Goal: Check status: Check status

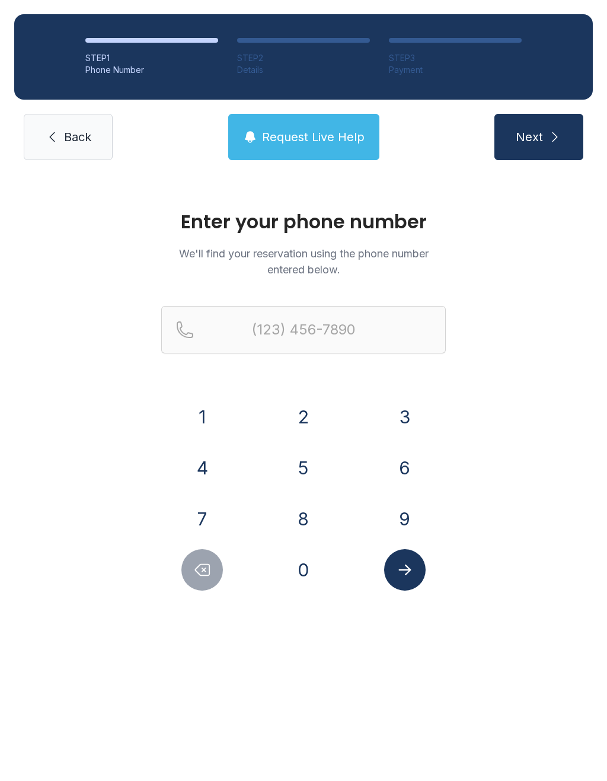
click at [418, 405] on button "3" at bounding box center [405, 417] width 42 height 42
click at [203, 410] on button "1" at bounding box center [202, 417] width 42 height 42
click at [313, 516] on button "8" at bounding box center [304, 519] width 42 height 42
click at [177, 460] on div "4" at bounding box center [202, 468] width 82 height 42
click at [299, 529] on button "8" at bounding box center [304, 519] width 42 height 42
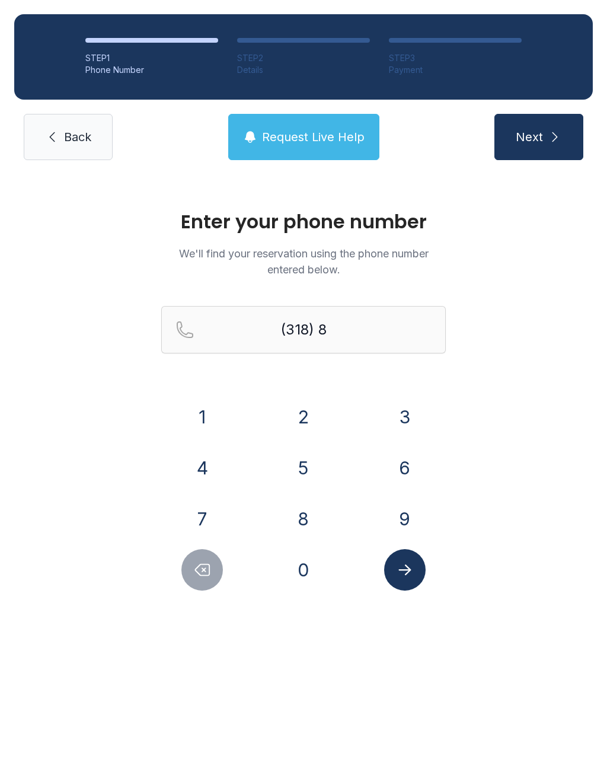
click at [406, 470] on button "6" at bounding box center [405, 468] width 42 height 42
click at [302, 531] on button "8" at bounding box center [304, 519] width 42 height 42
click at [396, 514] on button "9" at bounding box center [405, 519] width 42 height 42
click at [209, 575] on icon "Delete number" at bounding box center [203, 570] width 14 height 11
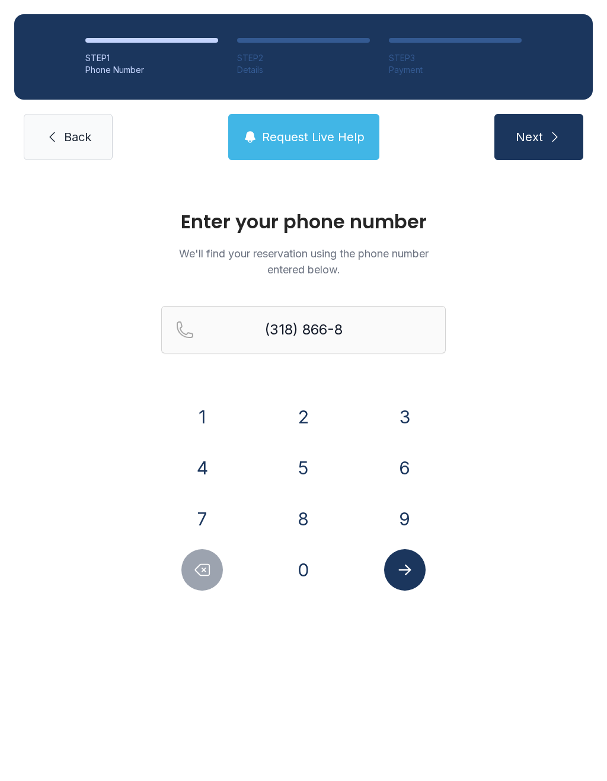
click at [209, 575] on icon "Delete number" at bounding box center [203, 570] width 14 height 11
click at [211, 550] on button "Delete number" at bounding box center [202, 570] width 42 height 42
click at [208, 548] on div "1 2 3 4 5 6 7 8 9 0" at bounding box center [303, 493] width 285 height 195
click at [209, 548] on div "1 2 3 4 5 6 7 8 9 0" at bounding box center [303, 493] width 285 height 195
click at [199, 570] on icon "Delete number" at bounding box center [202, 570] width 18 height 18
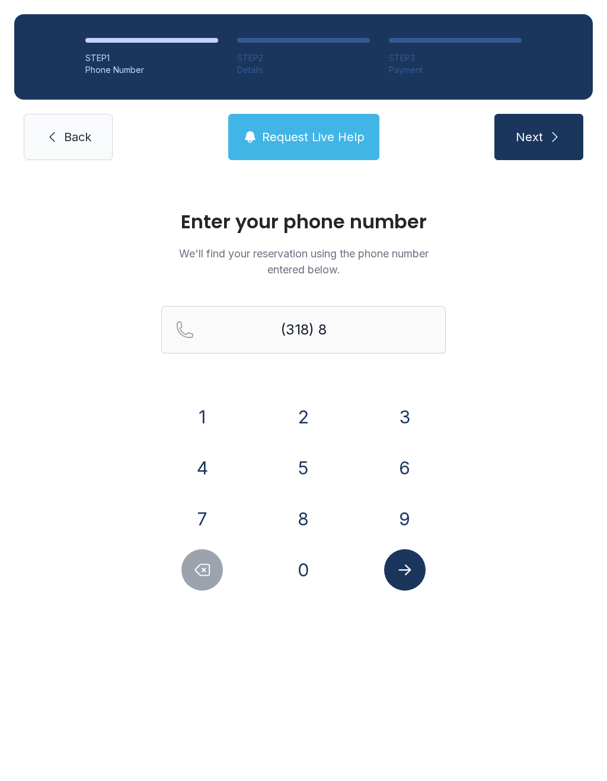
click at [199, 570] on icon "Delete number" at bounding box center [202, 570] width 18 height 18
click at [211, 477] on button "4" at bounding box center [202, 468] width 42 height 42
click at [298, 463] on button "5" at bounding box center [304, 468] width 42 height 42
click at [308, 510] on button "8" at bounding box center [304, 519] width 42 height 42
click at [401, 473] on button "6" at bounding box center [405, 468] width 42 height 42
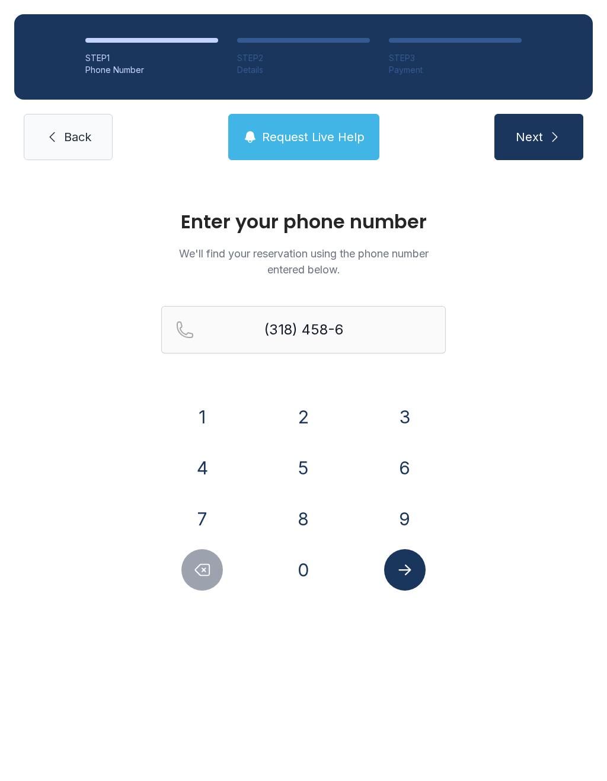
click at [401, 473] on button "6" at bounding box center [405, 468] width 42 height 42
click at [311, 522] on button "8" at bounding box center [304, 519] width 42 height 42
click at [405, 520] on button "9" at bounding box center [405, 519] width 42 height 42
type input "[PHONE_NUMBER]"
click at [412, 577] on icon "Submit lookup form" at bounding box center [405, 570] width 18 height 18
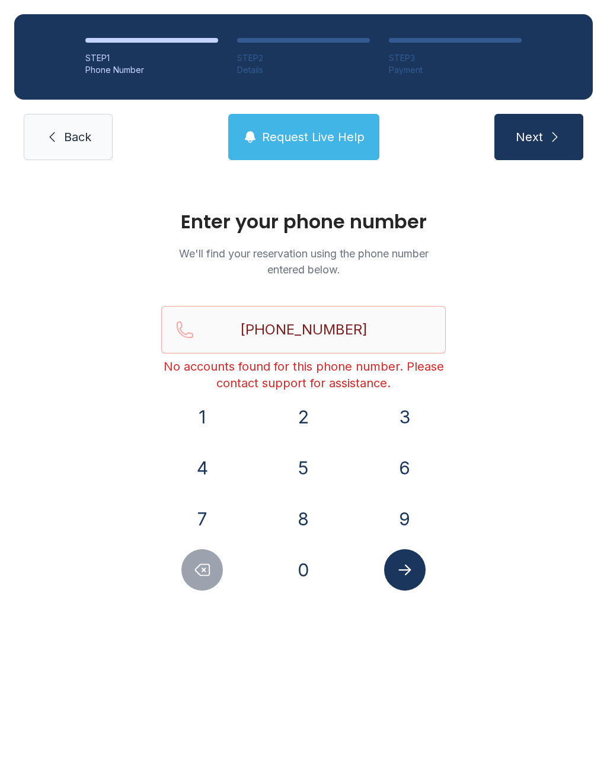
click at [88, 140] on span "Back" at bounding box center [77, 137] width 27 height 17
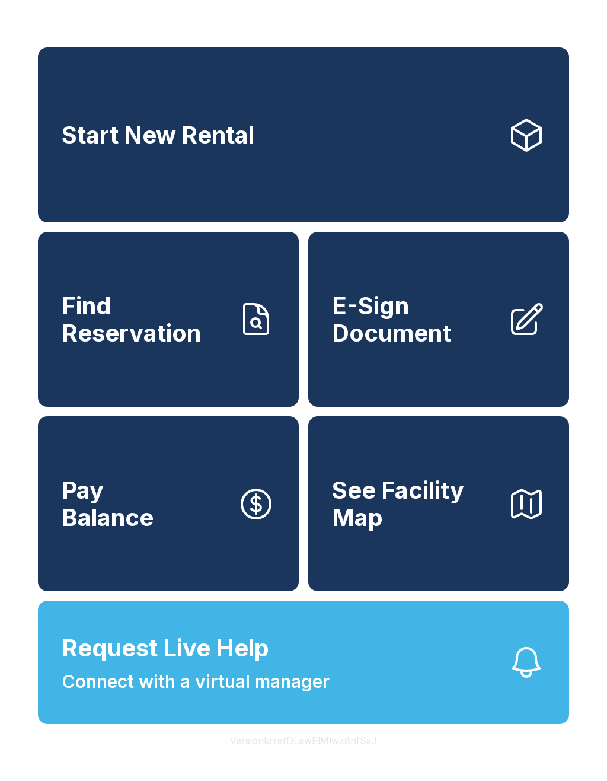
click at [151, 324] on span "Find Reservation" at bounding box center [145, 319] width 166 height 54
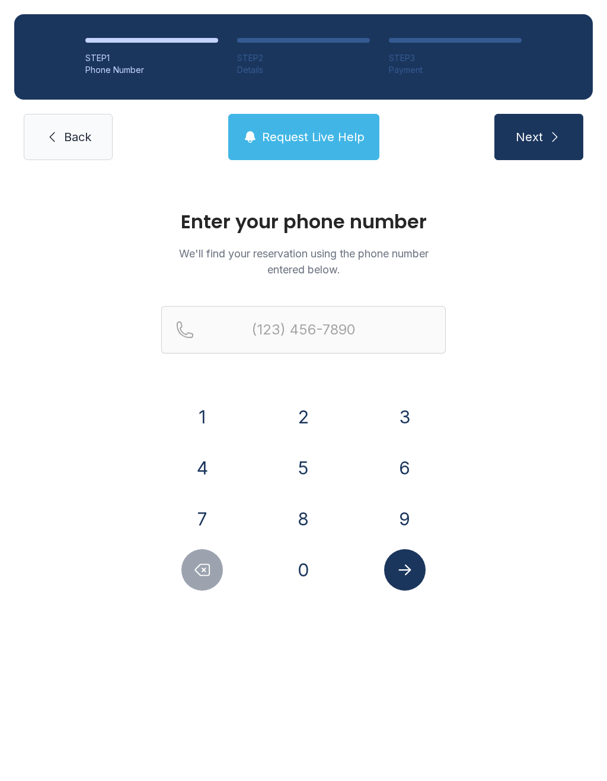
click at [405, 411] on button "3" at bounding box center [405, 417] width 42 height 42
click at [197, 411] on button "1" at bounding box center [202, 417] width 42 height 42
click at [316, 515] on button "8" at bounding box center [304, 519] width 42 height 42
click at [205, 473] on button "4" at bounding box center [202, 468] width 42 height 42
click at [310, 469] on button "5" at bounding box center [304, 468] width 42 height 42
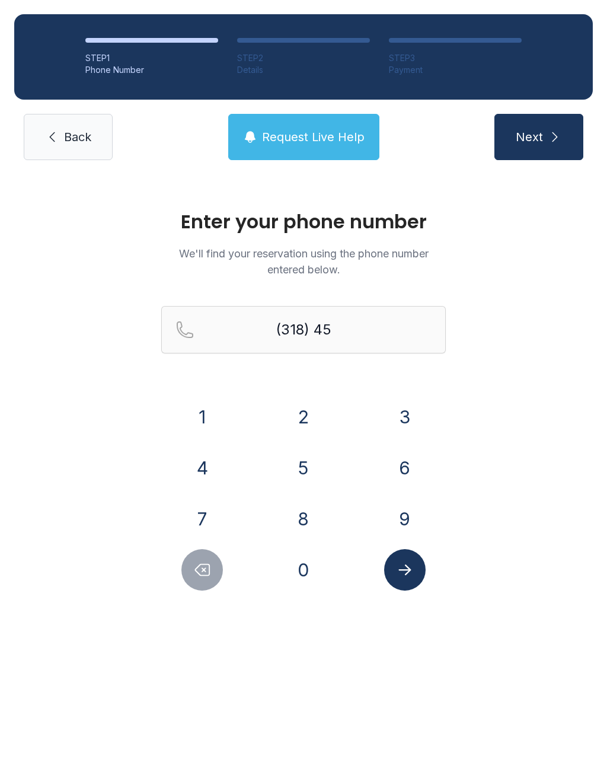
click at [301, 522] on button "8" at bounding box center [304, 519] width 42 height 42
click at [411, 468] on button "6" at bounding box center [405, 468] width 42 height 42
click at [410, 468] on button "6" at bounding box center [405, 468] width 42 height 42
click at [298, 523] on button "8" at bounding box center [304, 519] width 42 height 42
click at [400, 520] on button "9" at bounding box center [405, 519] width 42 height 42
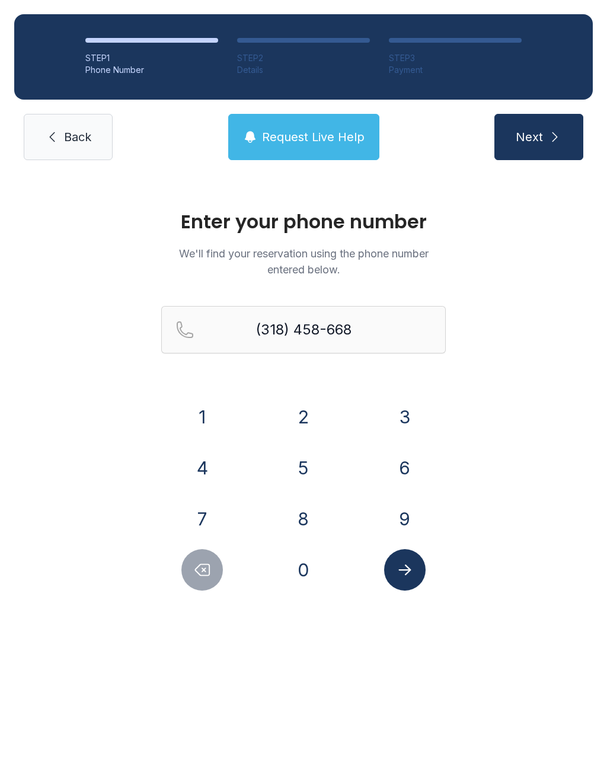
type input "[PHONE_NUMBER]"
click at [397, 572] on icon "Submit lookup form" at bounding box center [405, 570] width 18 height 18
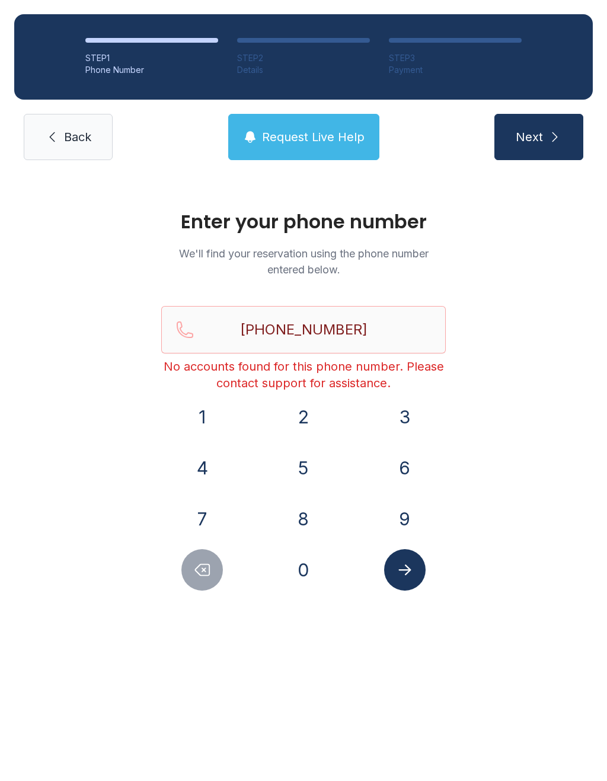
click at [547, 152] on button "Next" at bounding box center [539, 137] width 89 height 46
click at [333, 137] on span "Request Live Help" at bounding box center [313, 137] width 103 height 17
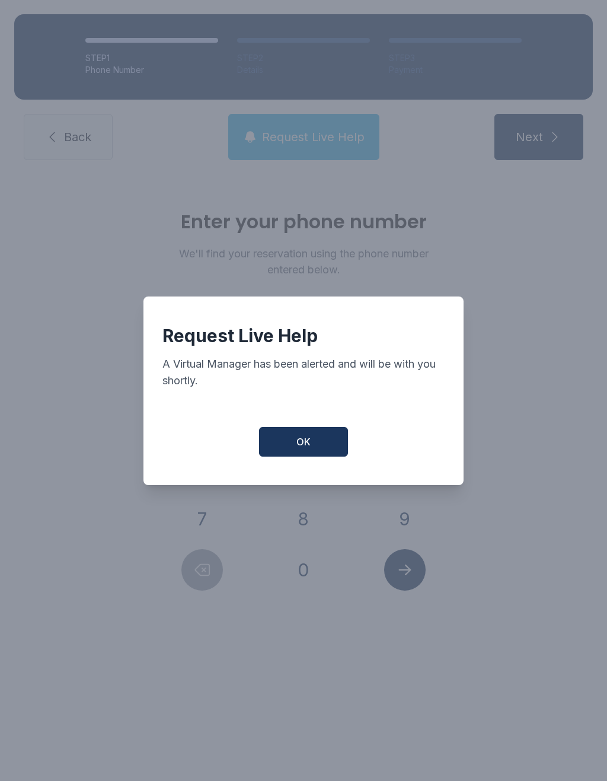
click at [310, 440] on button "OK" at bounding box center [303, 442] width 89 height 30
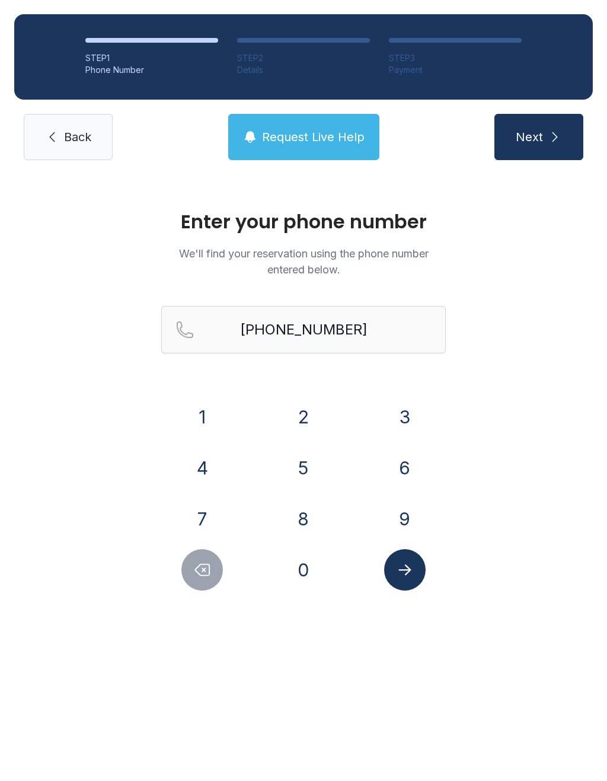
click at [74, 141] on span "Back" at bounding box center [77, 137] width 27 height 17
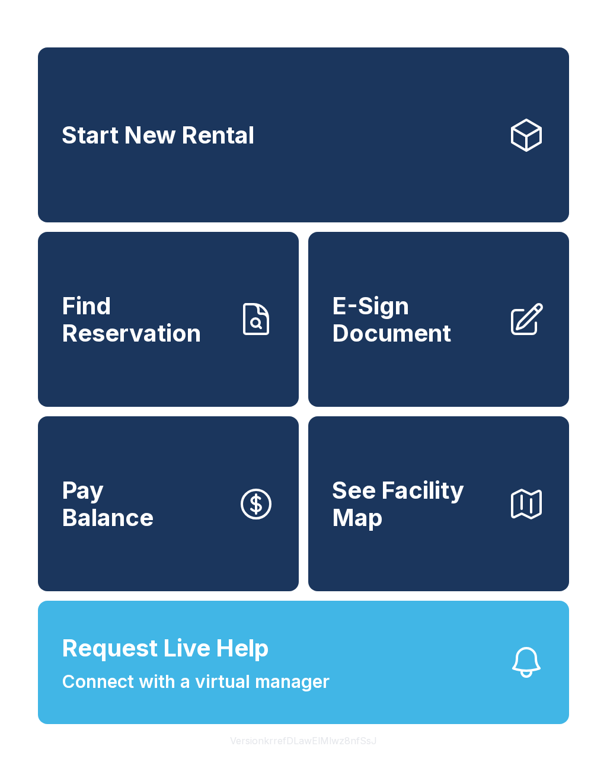
click at [190, 346] on span "Find Reservation" at bounding box center [145, 319] width 166 height 54
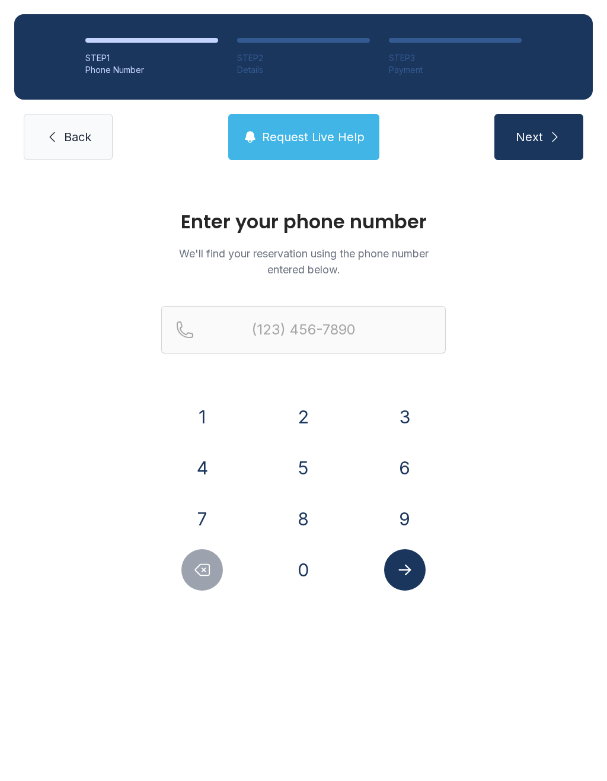
click at [409, 406] on button "3" at bounding box center [405, 417] width 42 height 42
click at [196, 412] on button "1" at bounding box center [202, 417] width 42 height 42
click at [297, 514] on button "8" at bounding box center [304, 519] width 42 height 42
click at [197, 470] on button "4" at bounding box center [202, 468] width 42 height 42
click at [307, 460] on button "5" at bounding box center [304, 468] width 42 height 42
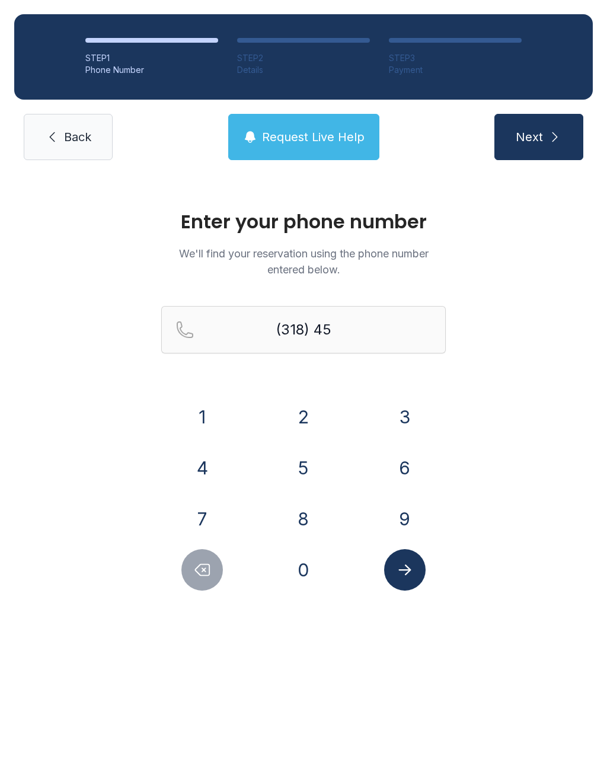
click at [295, 517] on button "8" at bounding box center [304, 519] width 42 height 42
click at [414, 460] on button "6" at bounding box center [405, 468] width 42 height 42
click at [415, 460] on button "6" at bounding box center [405, 468] width 42 height 42
click at [305, 514] on button "8" at bounding box center [304, 519] width 42 height 42
click at [404, 515] on button "9" at bounding box center [405, 519] width 42 height 42
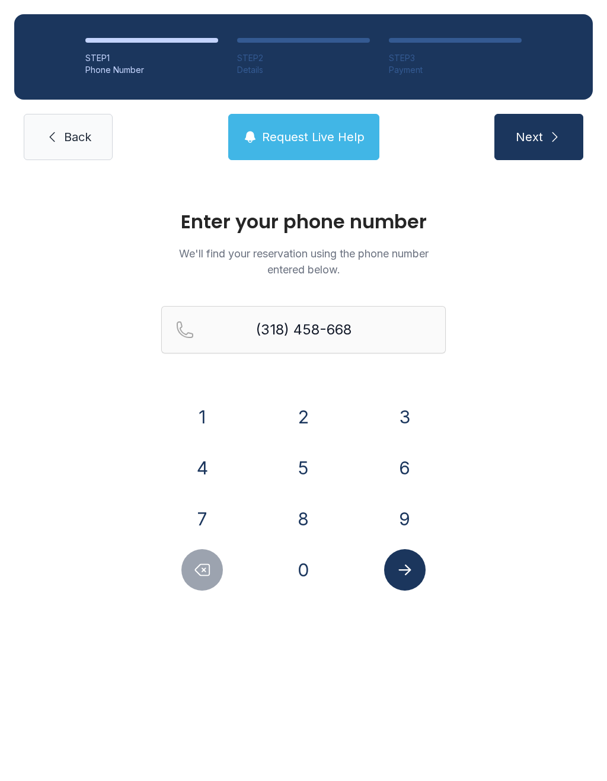
type input "[PHONE_NUMBER]"
click at [410, 565] on icon "Submit lookup form" at bounding box center [405, 570] width 18 height 18
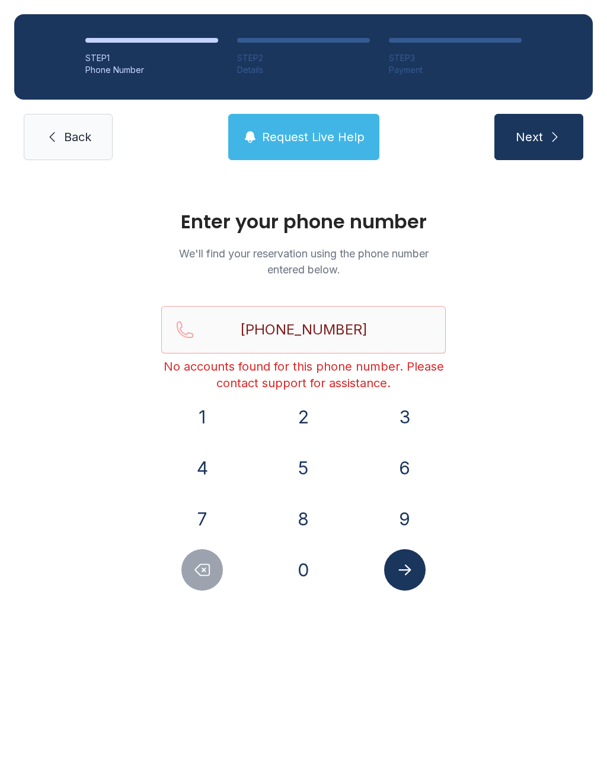
click at [55, 144] on link "Back" at bounding box center [68, 137] width 89 height 46
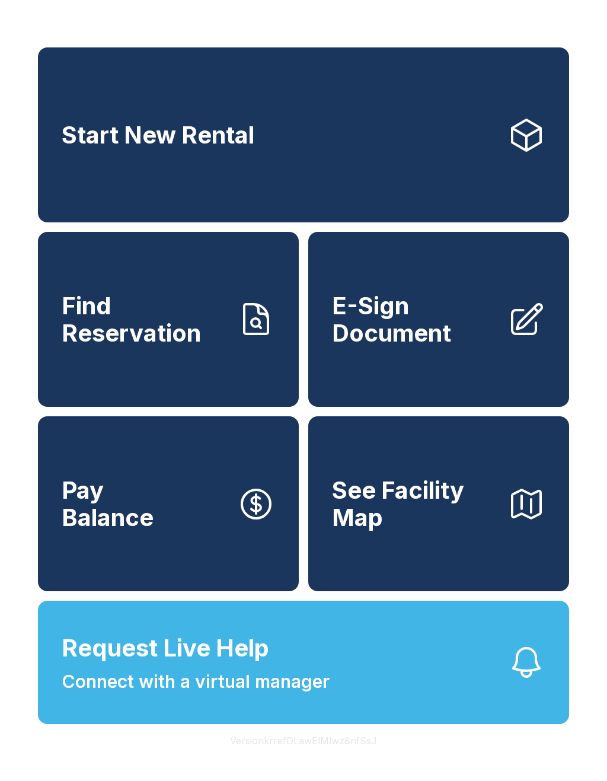
click at [343, 702] on button "Request Live Help Connect with a virtual manager" at bounding box center [303, 662] width 531 height 123
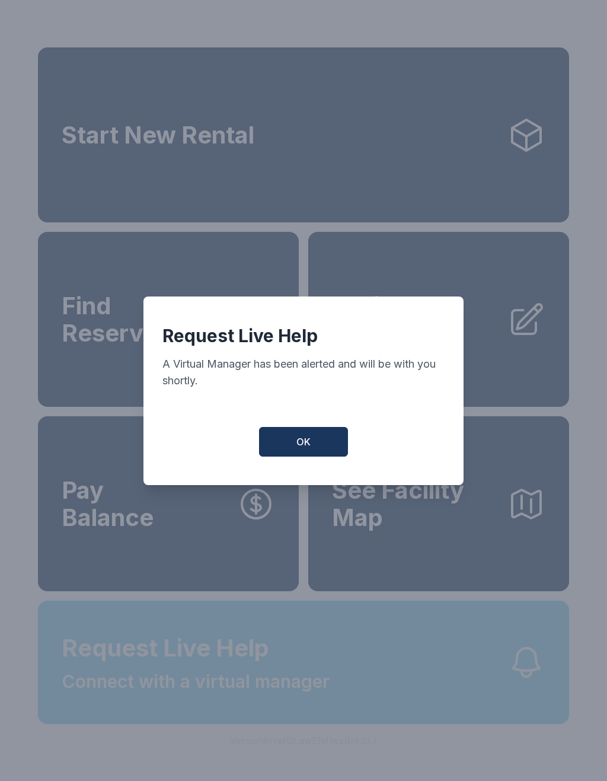
click at [307, 471] on div "Request Live Help A Virtual Manager has been alerted and will be with you short…" at bounding box center [304, 391] width 320 height 189
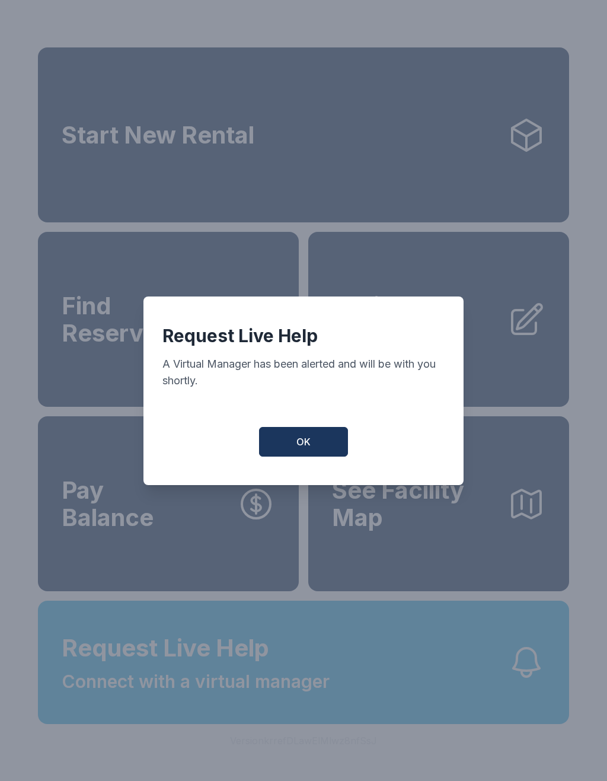
click at [310, 429] on div "Request Live Help A Virtual Manager has been alerted and will be with you short…" at bounding box center [304, 391] width 320 height 189
click at [303, 449] on span "OK" at bounding box center [304, 442] width 14 height 14
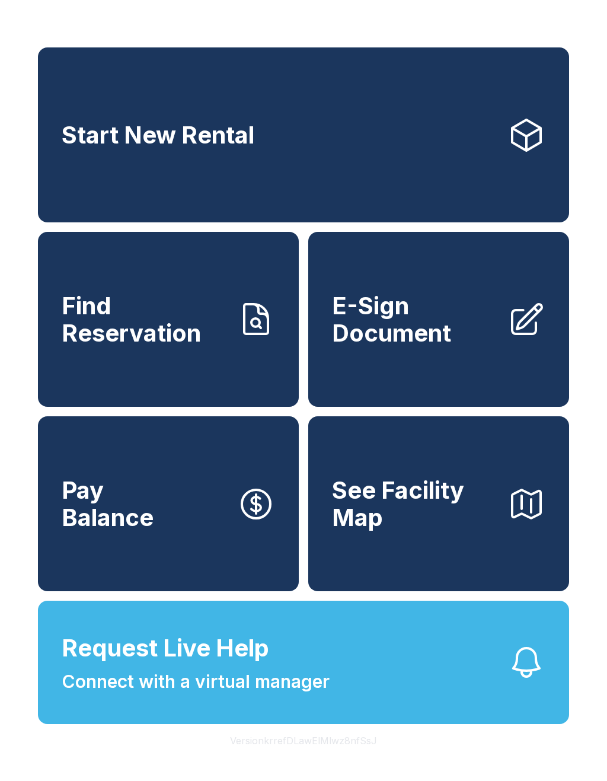
click at [303, 446] on span "OK" at bounding box center [304, 439] width 14 height 14
click at [282, 695] on span "Connect with a virtual manager" at bounding box center [196, 681] width 268 height 27
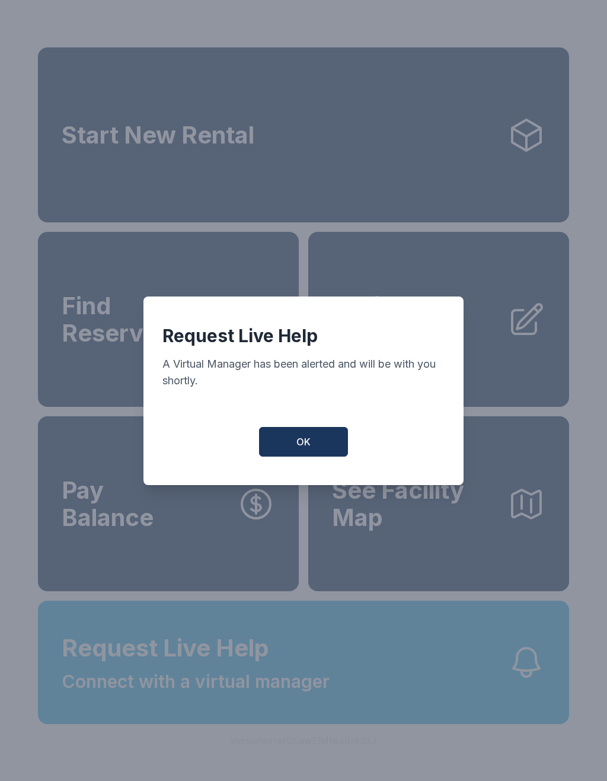
click at [305, 444] on span "OK" at bounding box center [304, 442] width 14 height 14
